Goal: Find specific page/section: Find specific page/section

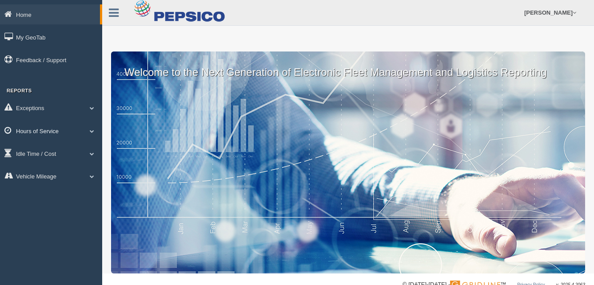
click at [94, 131] on span at bounding box center [92, 131] width 12 height 4
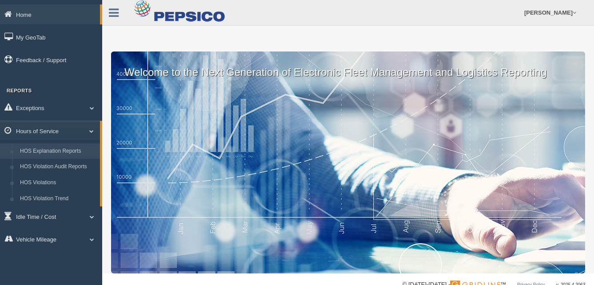
click at [91, 148] on link "HOS Explanation Reports" at bounding box center [58, 151] width 84 height 16
